Goal: Find specific page/section: Find specific page/section

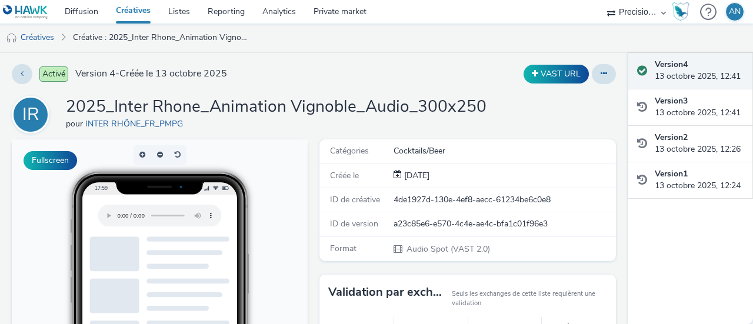
scroll to position [235, 0]
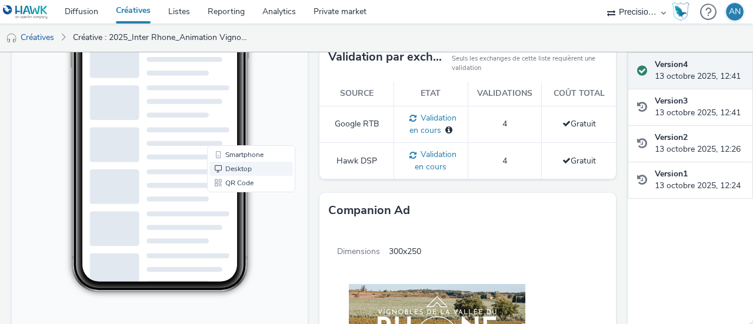
click at [241, 169] on link "Desktop" at bounding box center [251, 169] width 84 height 14
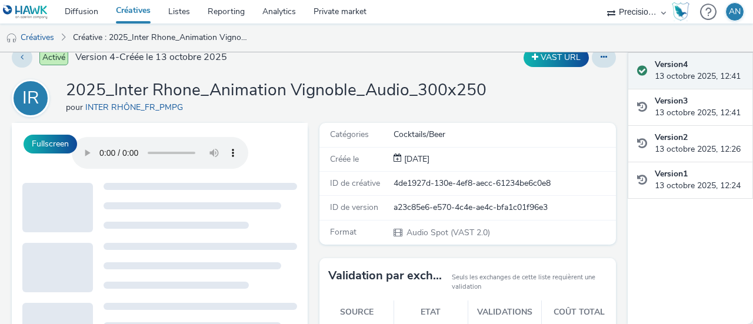
scroll to position [0, 0]
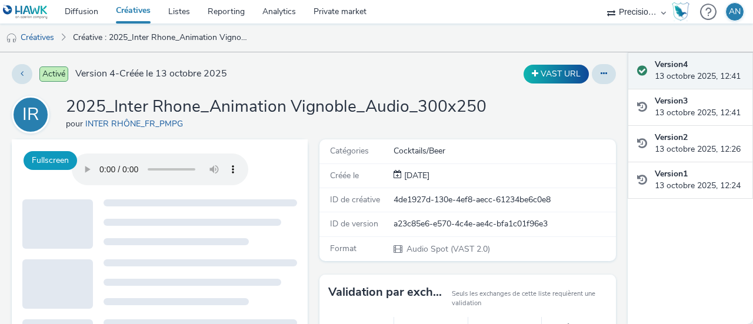
click at [48, 164] on button "Fullscreen" at bounding box center [51, 160] width 54 height 19
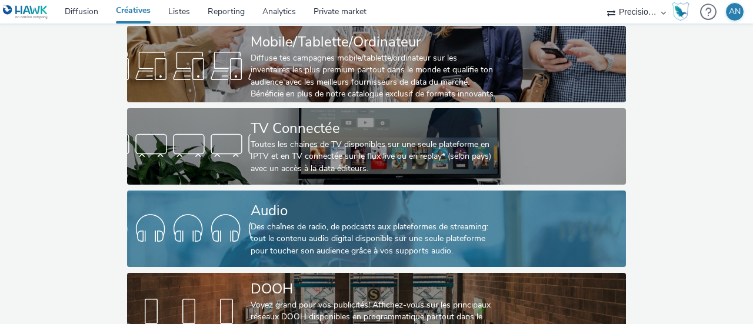
scroll to position [109, 0]
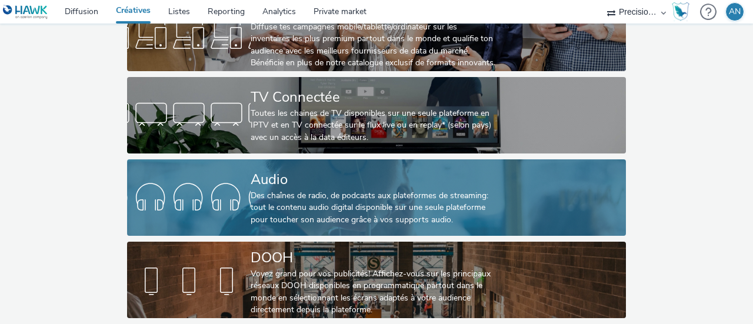
click at [290, 190] on div "Des chaînes de radio, de podcasts aux plateformes de streaming: tout le contenu…" at bounding box center [374, 208] width 247 height 36
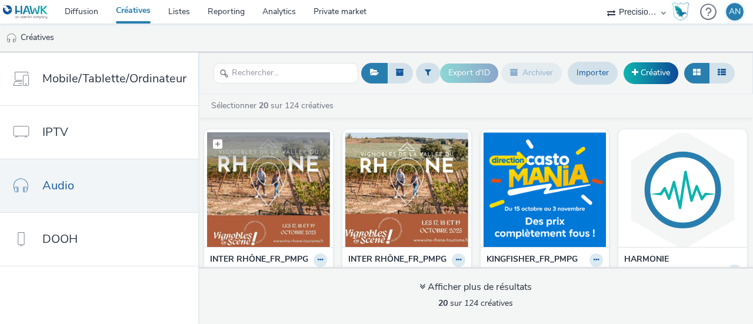
click at [286, 194] on img at bounding box center [268, 189] width 123 height 115
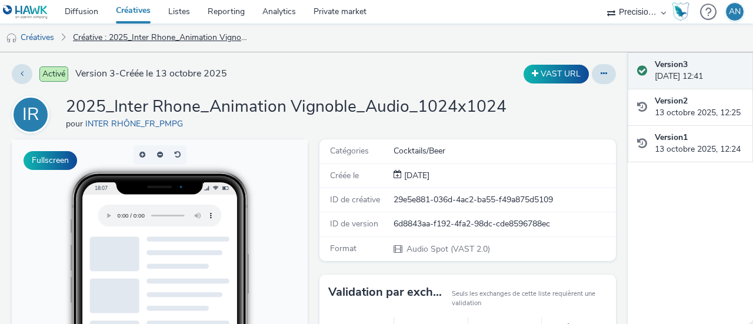
click at [104, 38] on link "Créative : 2025_Inter Rhone_Animation Vignoble_Audio_1024x1024" at bounding box center [161, 38] width 188 height 28
click at [83, 15] on link "Diffusion" at bounding box center [81, 12] width 51 height 24
